Goal: Information Seeking & Learning: Learn about a topic

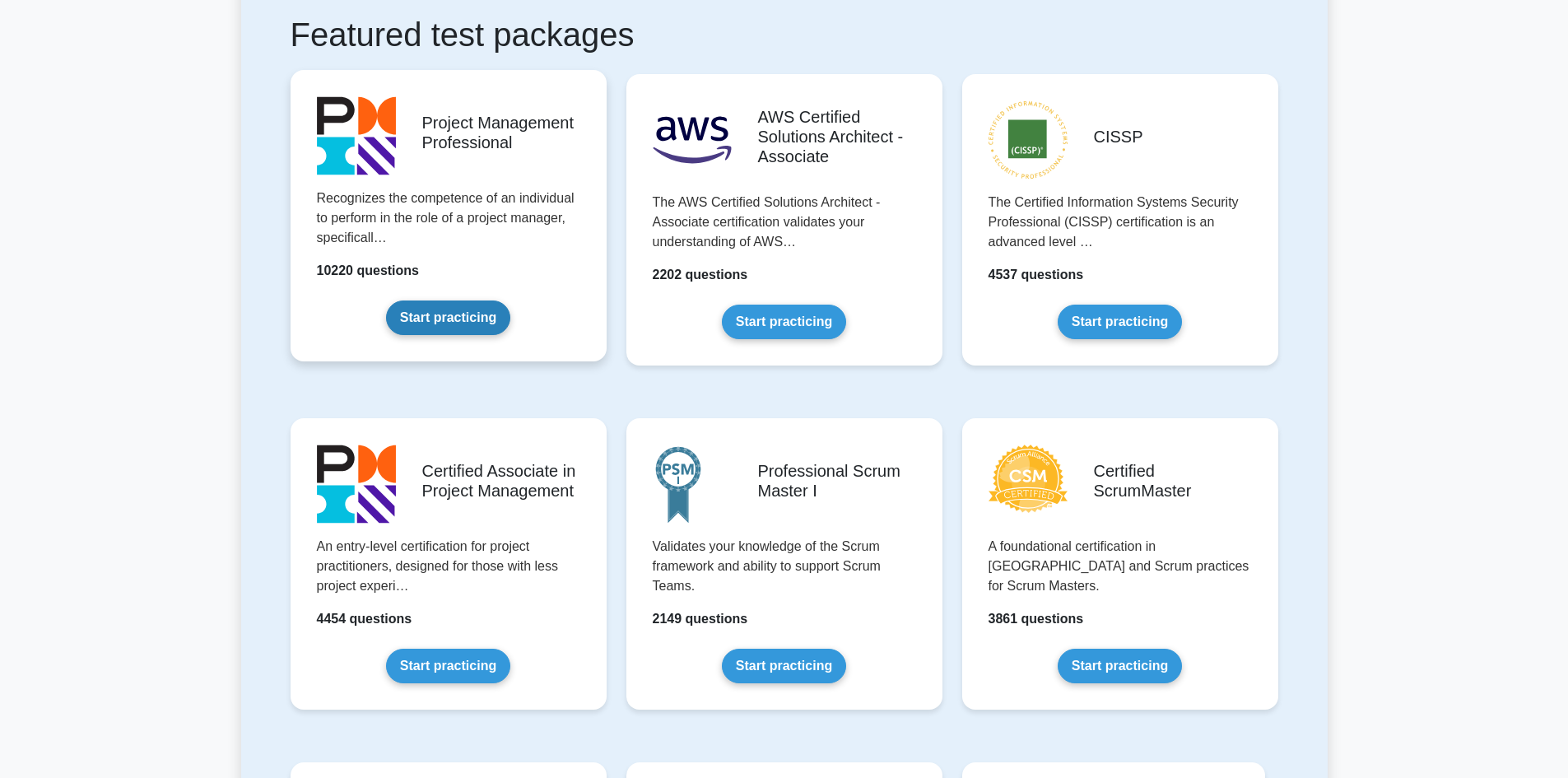
scroll to position [329, 0]
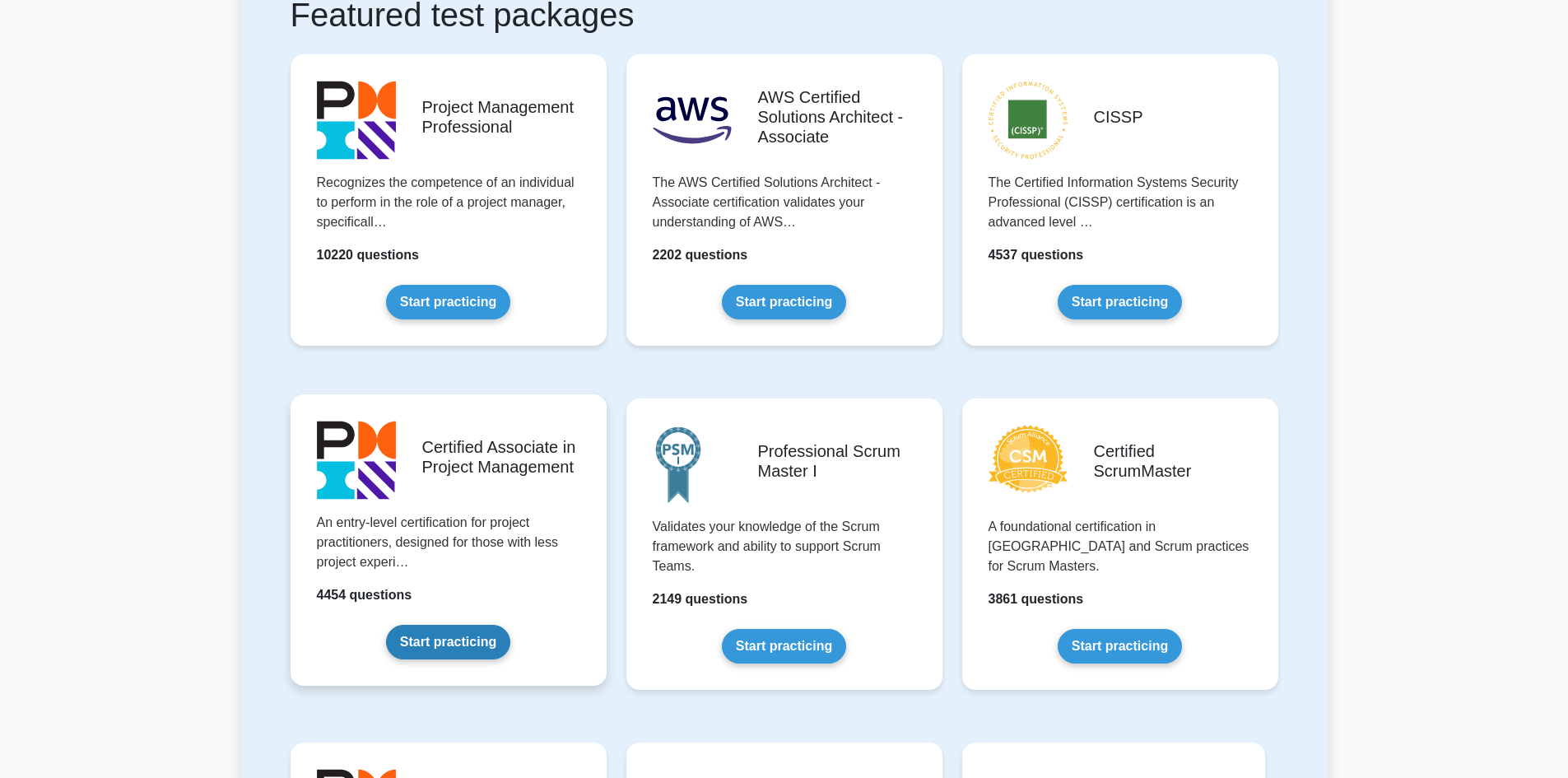
click at [476, 625] on link "Start practicing" at bounding box center [448, 642] width 124 height 35
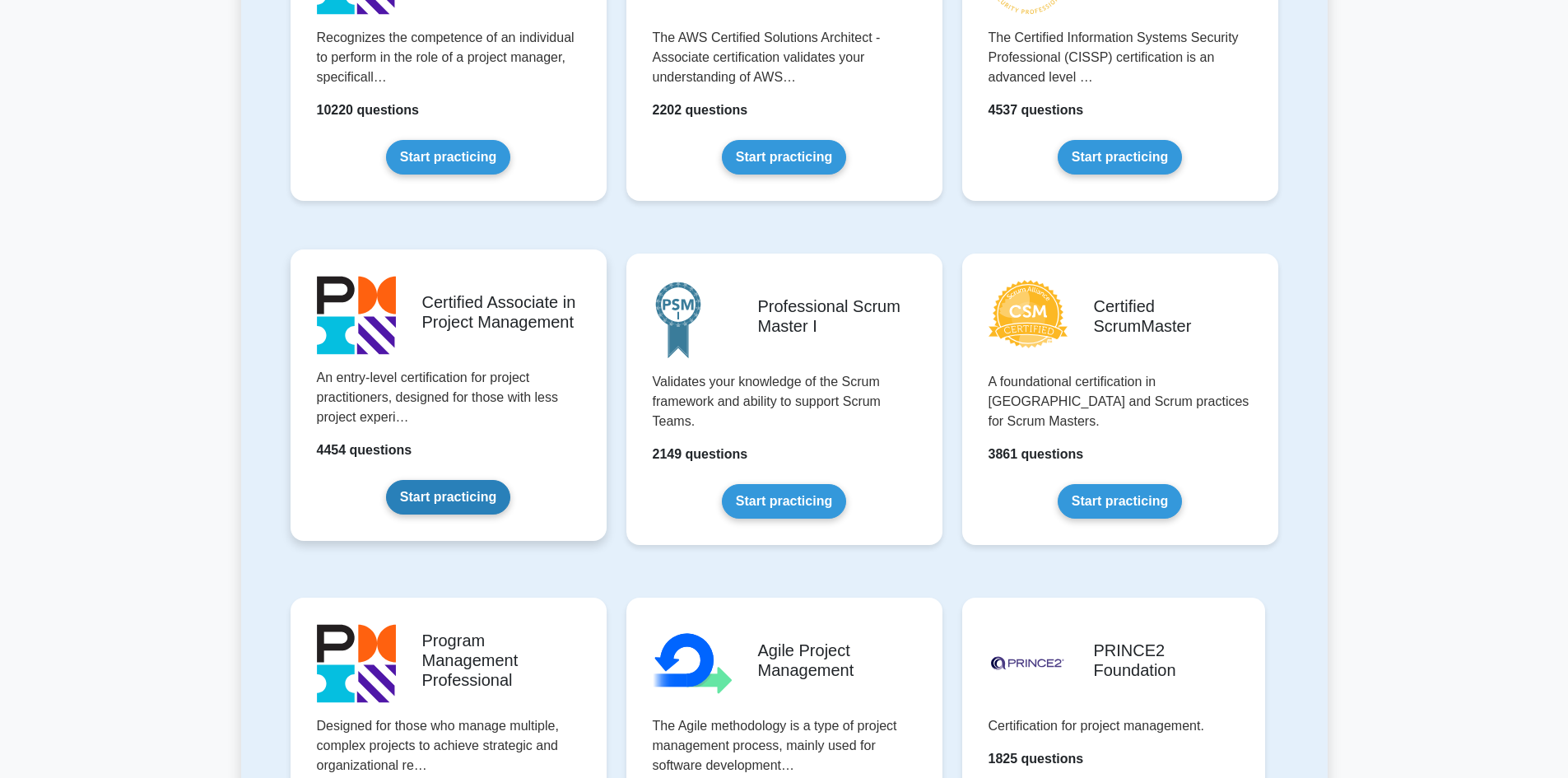
scroll to position [494, 0]
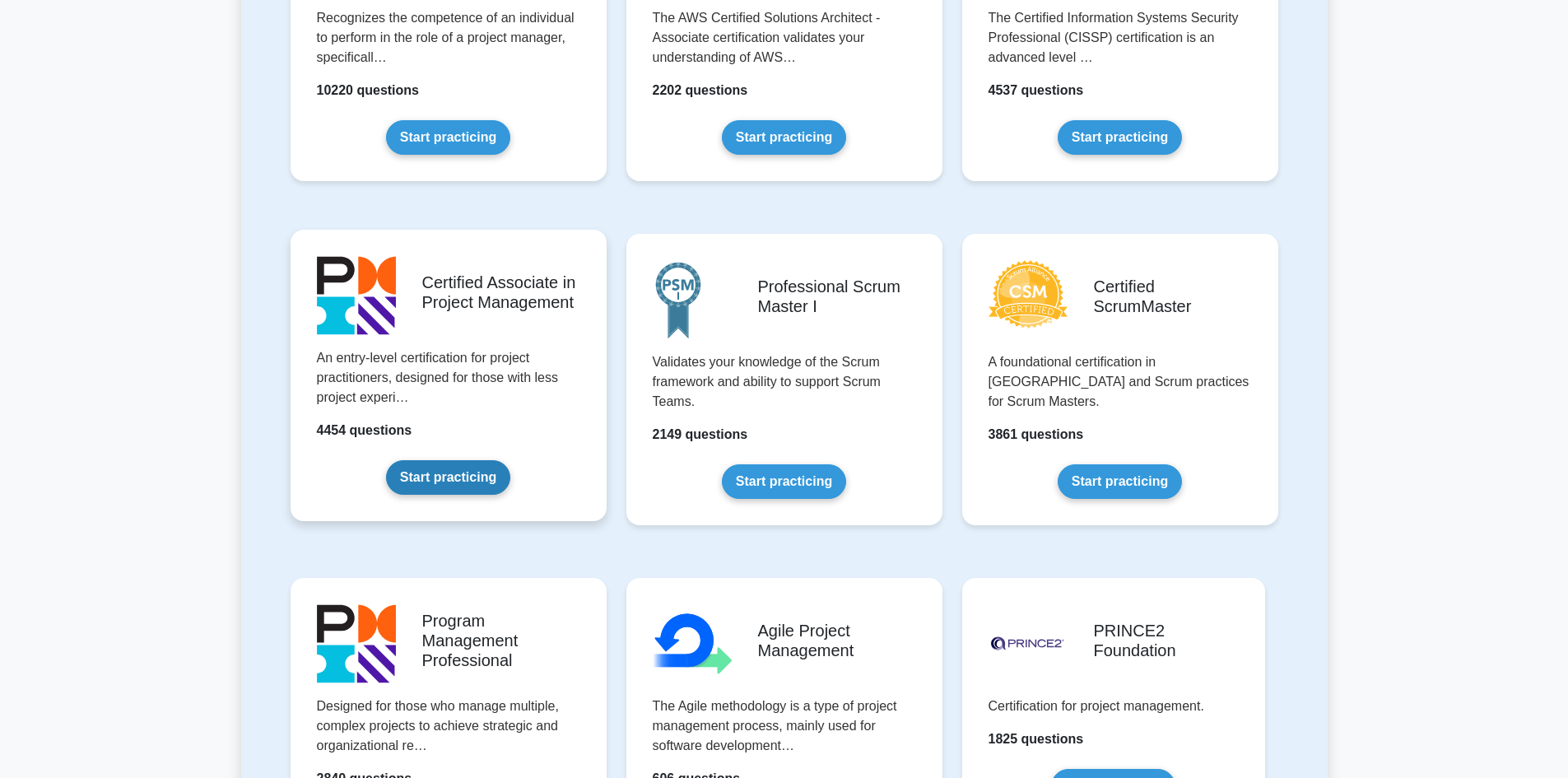
click at [443, 473] on link "Start practicing" at bounding box center [448, 477] width 124 height 35
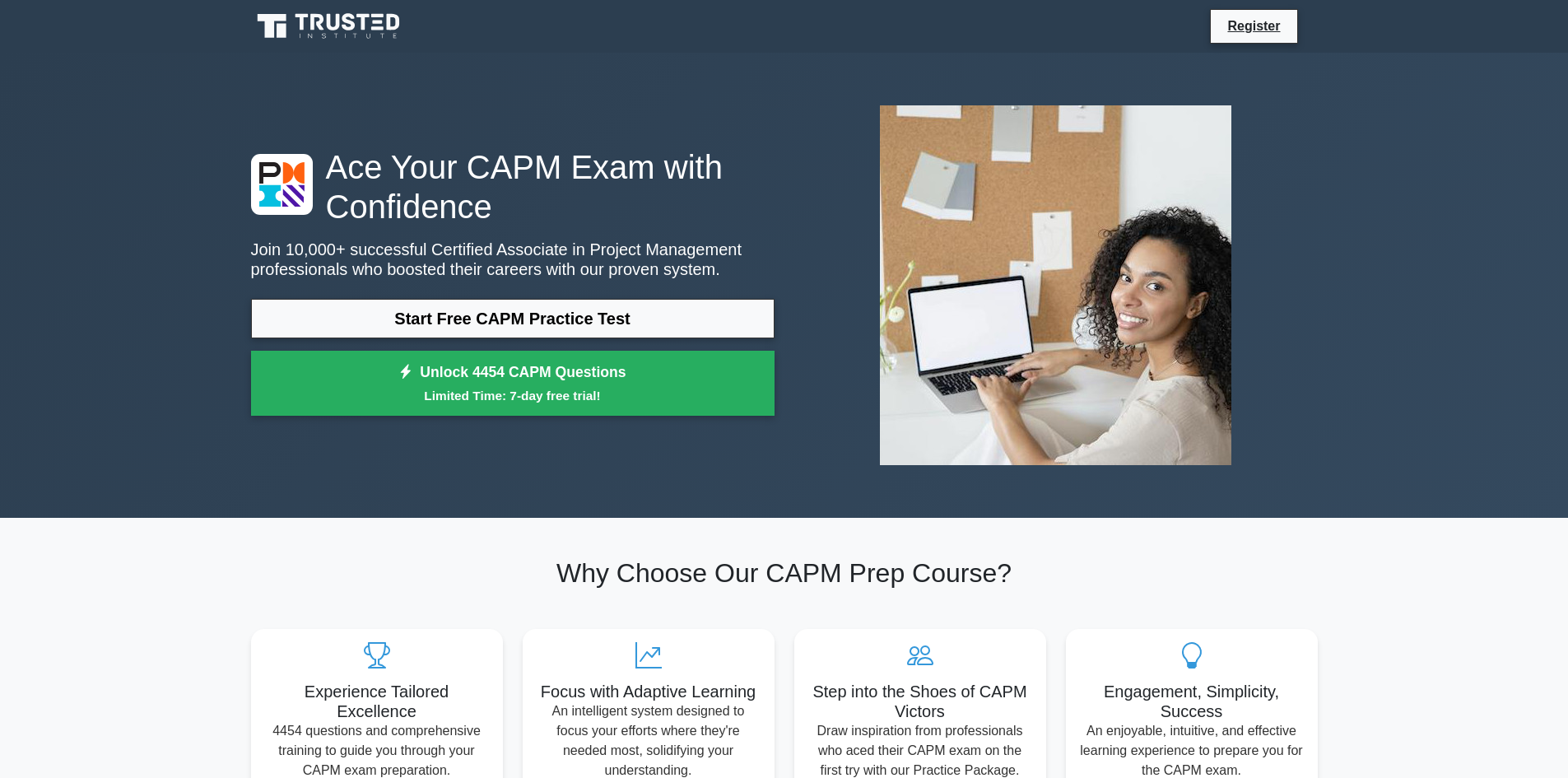
click at [524, 318] on link "Start Free CAPM Practice Test" at bounding box center [513, 318] width 524 height 40
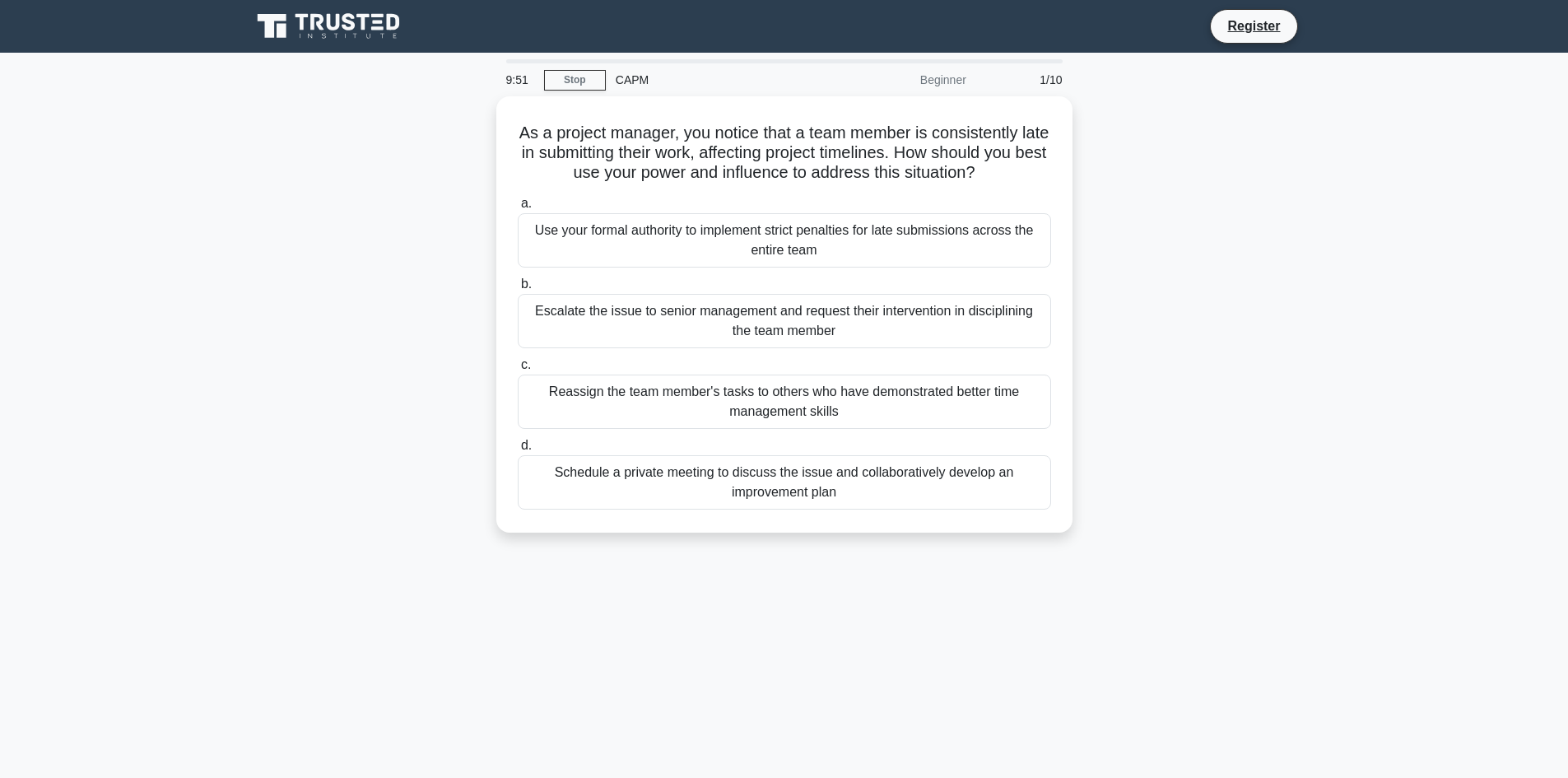
click at [360, 25] on icon at bounding box center [330, 26] width 158 height 31
